Goal: Find specific page/section: Find specific page/section

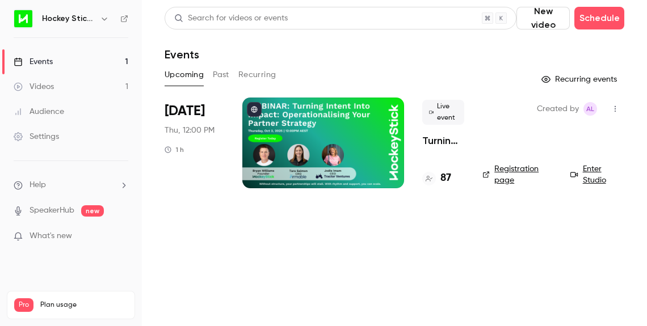
click at [444, 182] on h4 "87" at bounding box center [446, 178] width 11 height 15
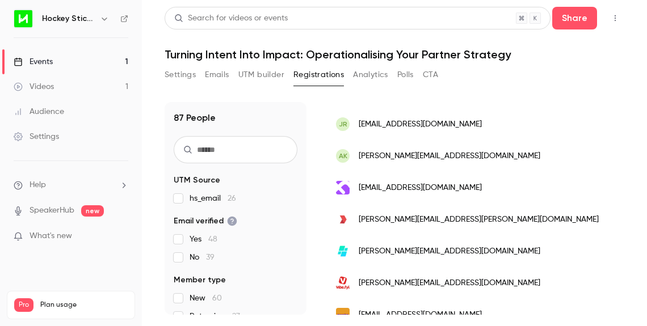
scroll to position [1262, 0]
